Goal: Use online tool/utility: Utilize a website feature to perform a specific function

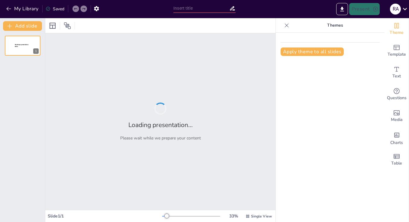
type input "Imported DIAPO BASEDOW.pptx"
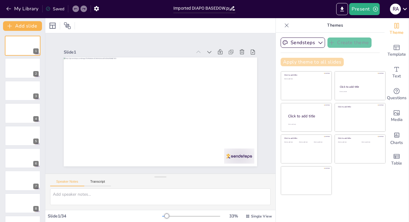
click at [304, 60] on button "Apply theme to all slides" at bounding box center [312, 62] width 63 height 8
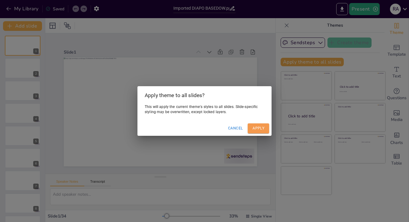
click at [259, 125] on button "Apply" at bounding box center [258, 128] width 21 height 10
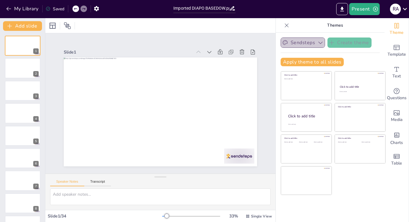
click at [320, 43] on icon "button" at bounding box center [321, 43] width 4 height 2
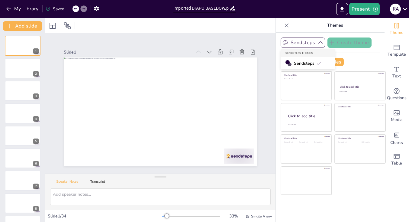
click at [320, 43] on icon "button" at bounding box center [321, 43] width 6 height 6
click at [98, 8] on icon "button" at bounding box center [96, 8] width 5 height 5
click at [98, 7] on icon "button" at bounding box center [96, 8] width 6 height 6
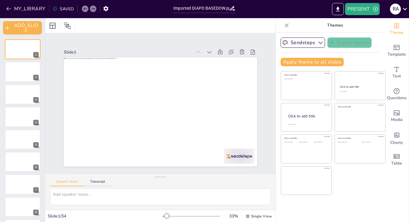
click at [406, 6] on icon at bounding box center [405, 9] width 8 height 8
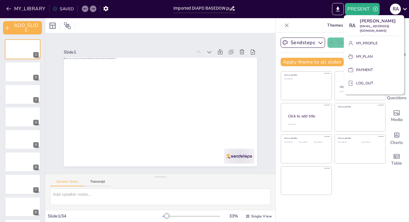
click at [103, 53] on div at bounding box center [204, 111] width 409 height 222
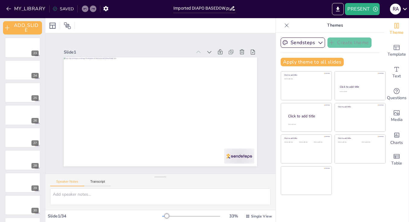
scroll to position [585, 0]
click at [24, 205] on button at bounding box center [26, 202] width 7 height 7
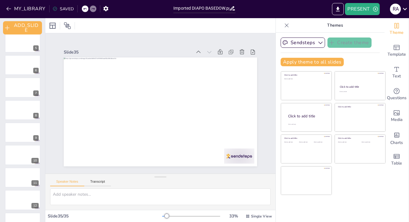
scroll to position [0, 0]
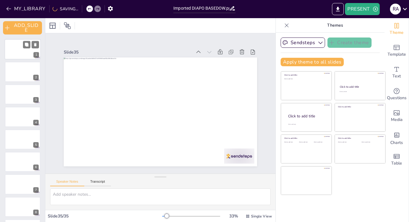
click at [20, 45] on div at bounding box center [23, 49] width 36 height 21
